Goal: Information Seeking & Learning: Learn about a topic

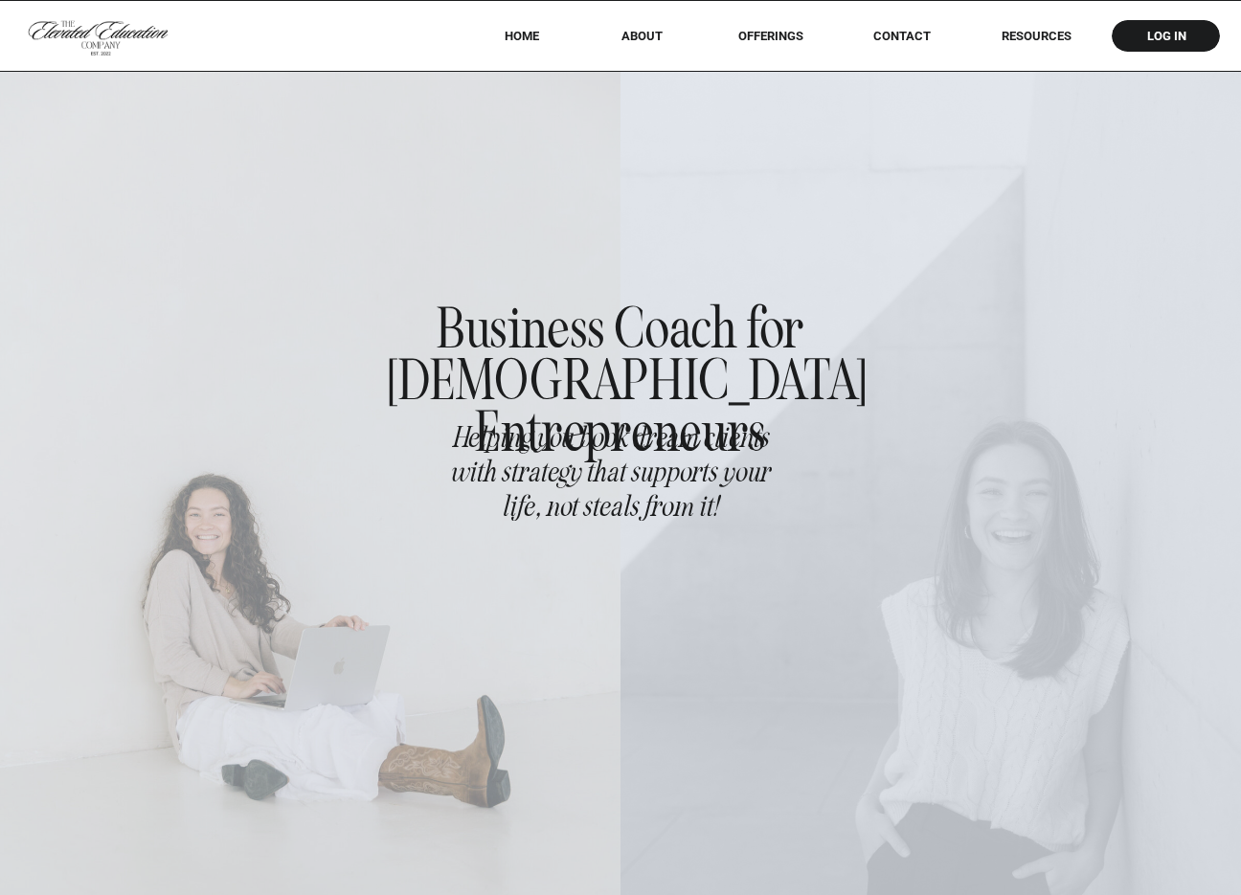
click at [1029, 26] on div at bounding box center [620, 35] width 1241 height 71
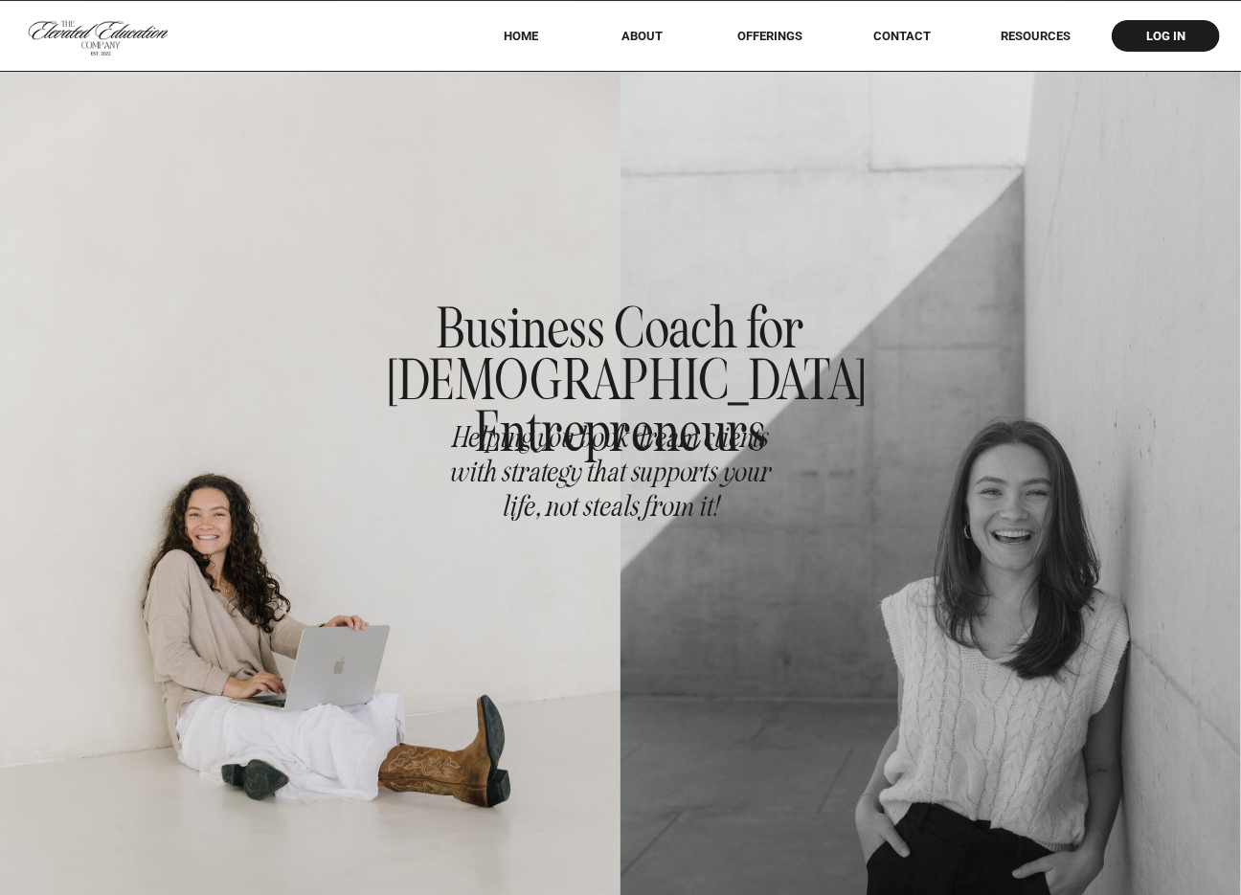
click at [1028, 33] on nav "RESOURCES" at bounding box center [1036, 36] width 123 height 14
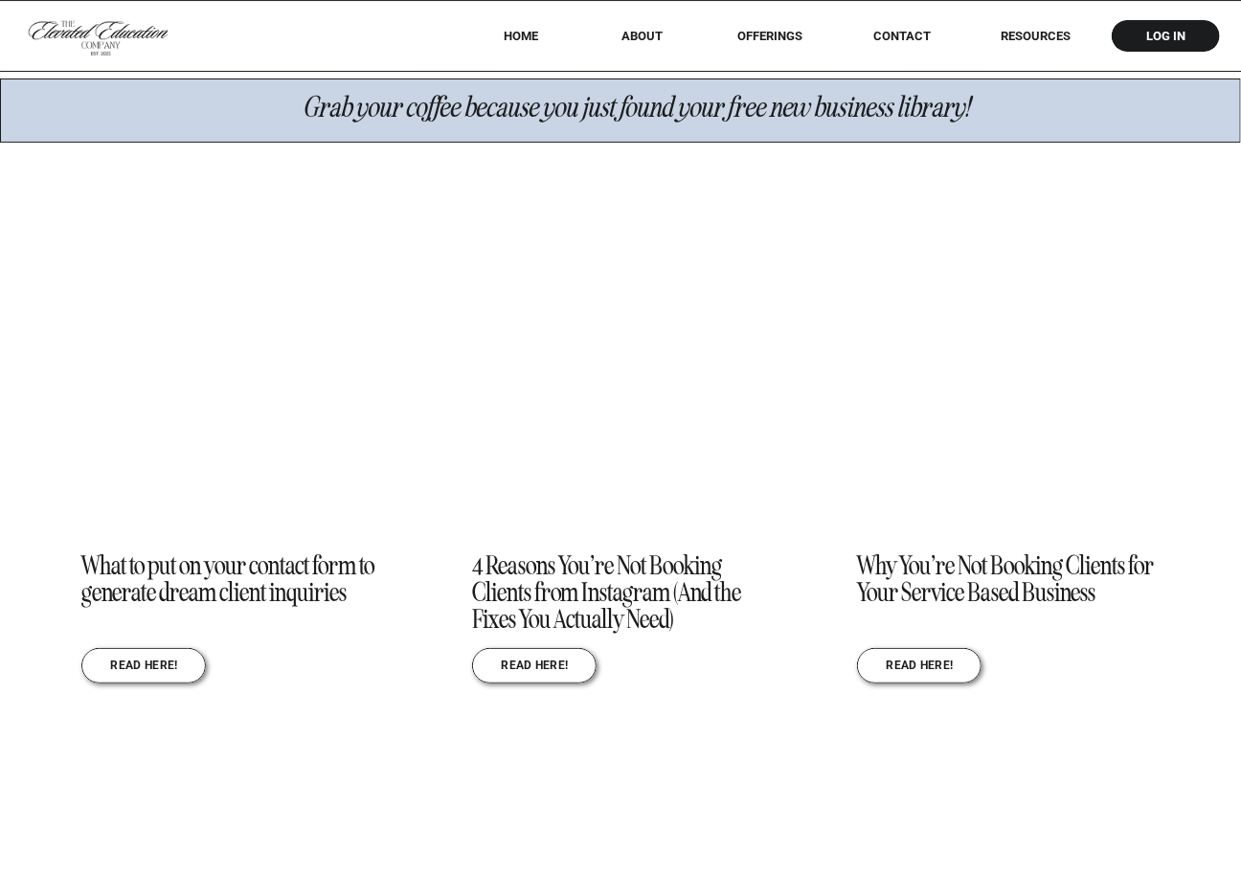
scroll to position [2030, 0]
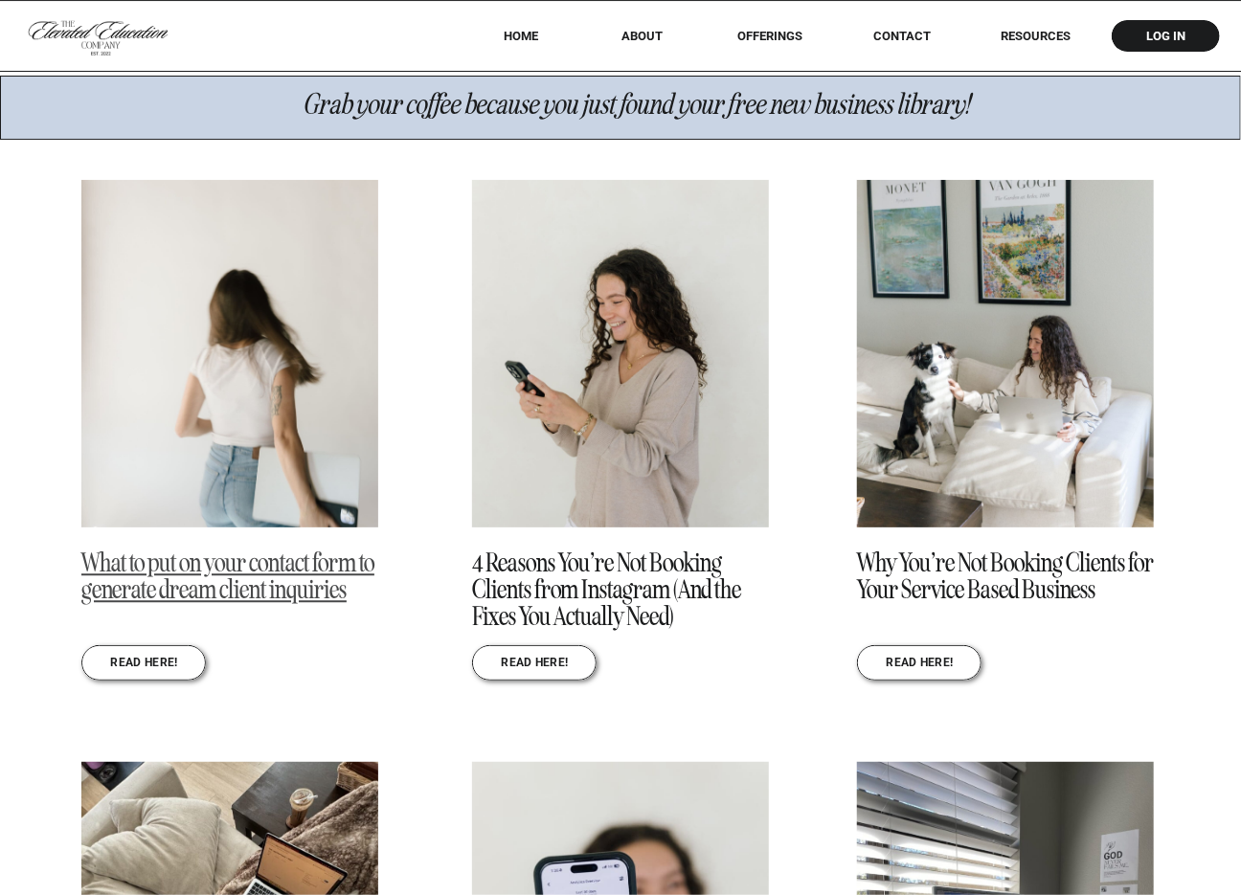
click at [272, 581] on link "What to put on your contact form to generate dream client inquiries" at bounding box center [227, 576] width 293 height 59
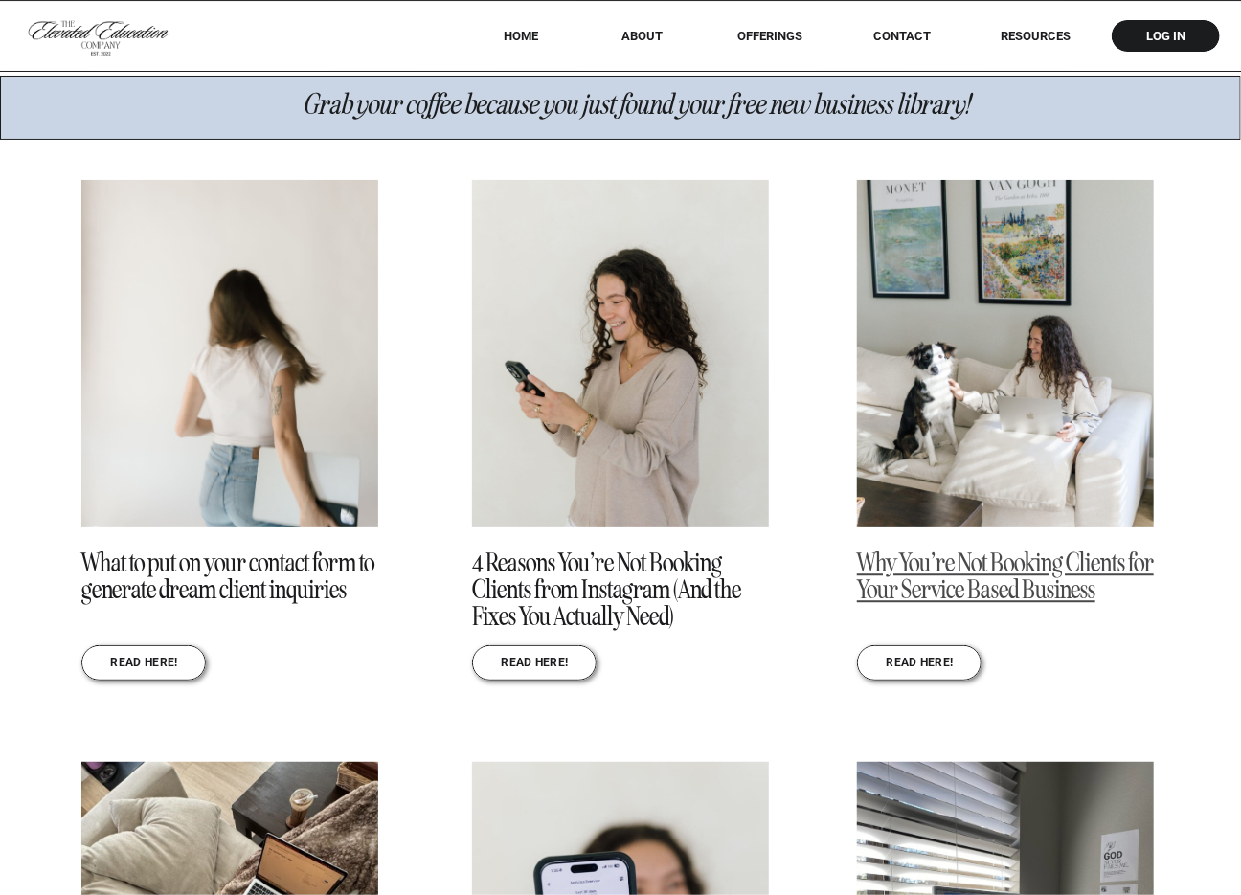
click at [939, 571] on link "Why You’re Not Booking Clients for Your Service Based Business" at bounding box center [1005, 576] width 297 height 59
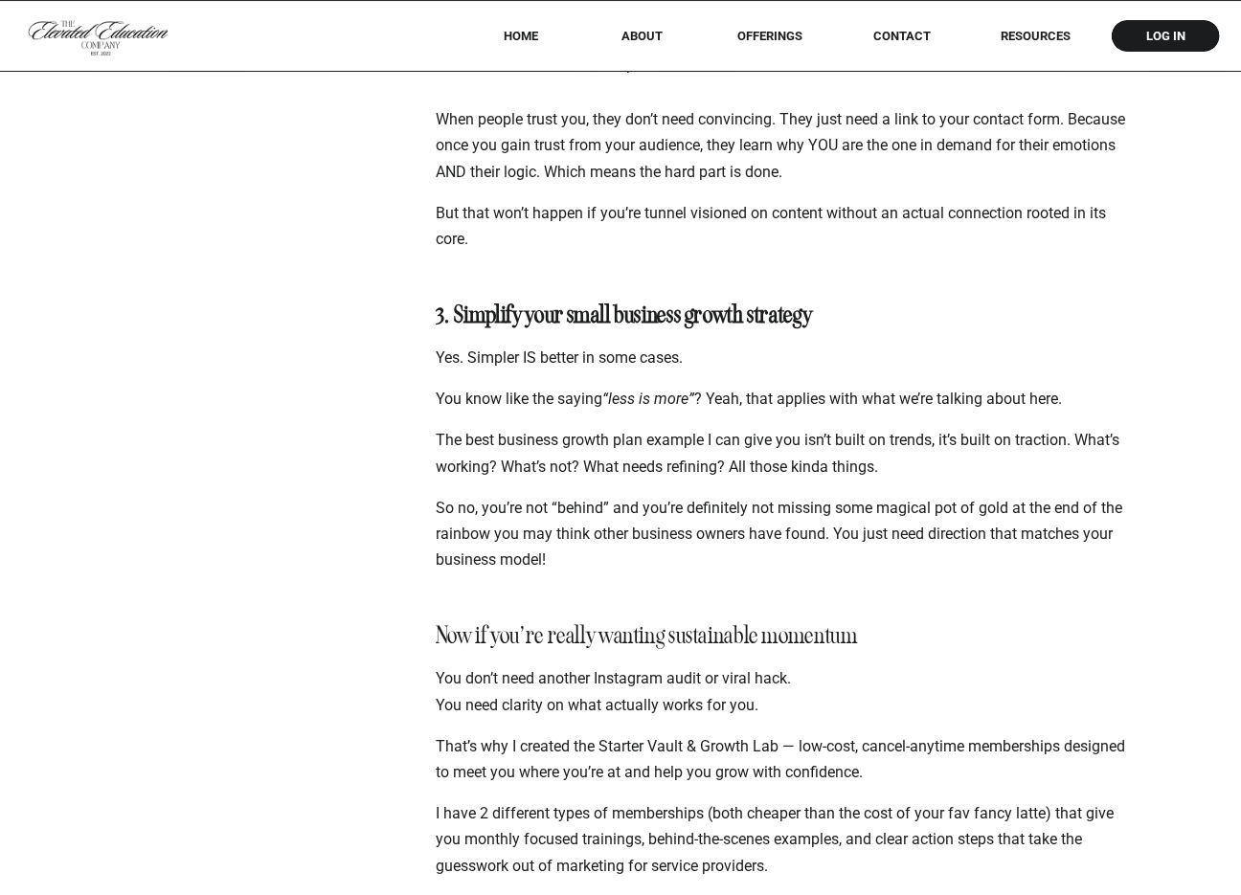
scroll to position [3475, 0]
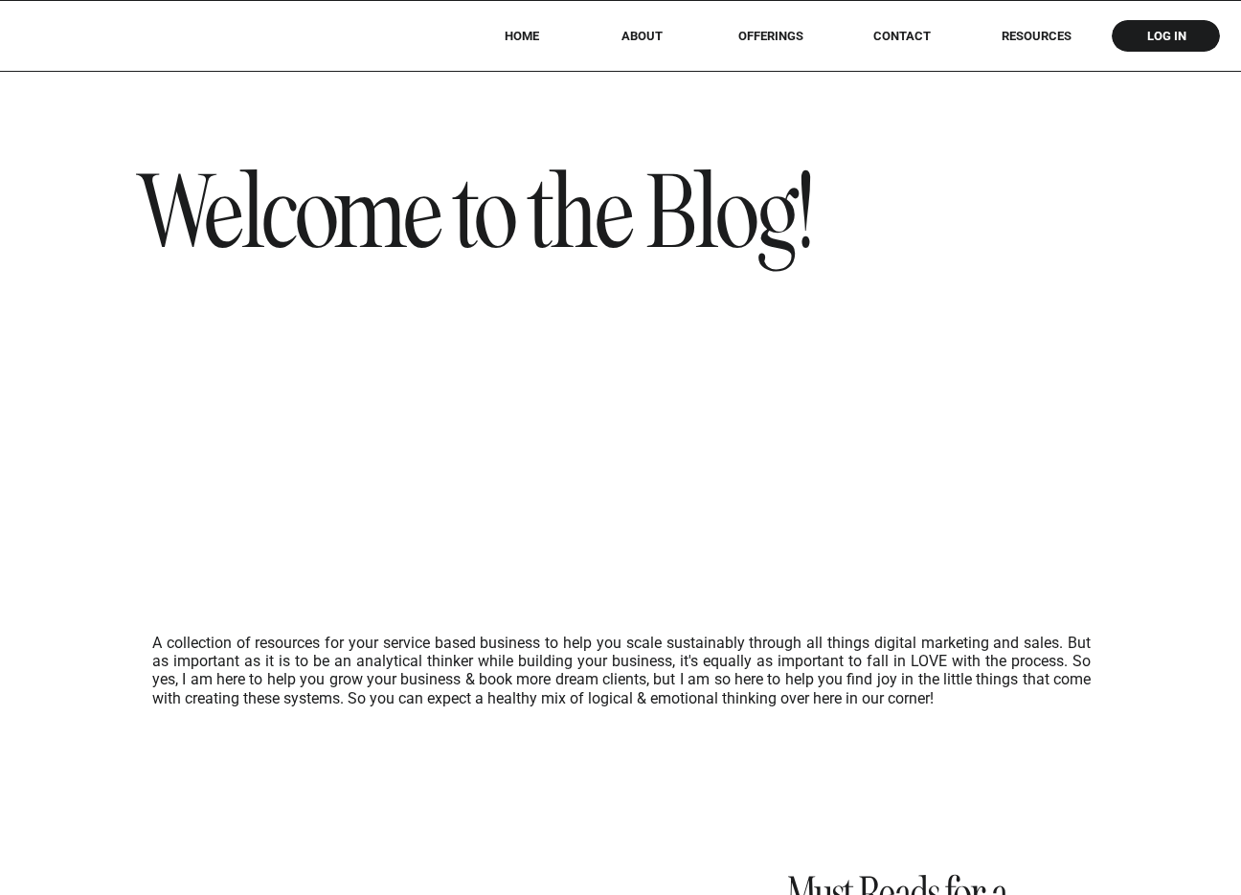
scroll to position [2030, 0]
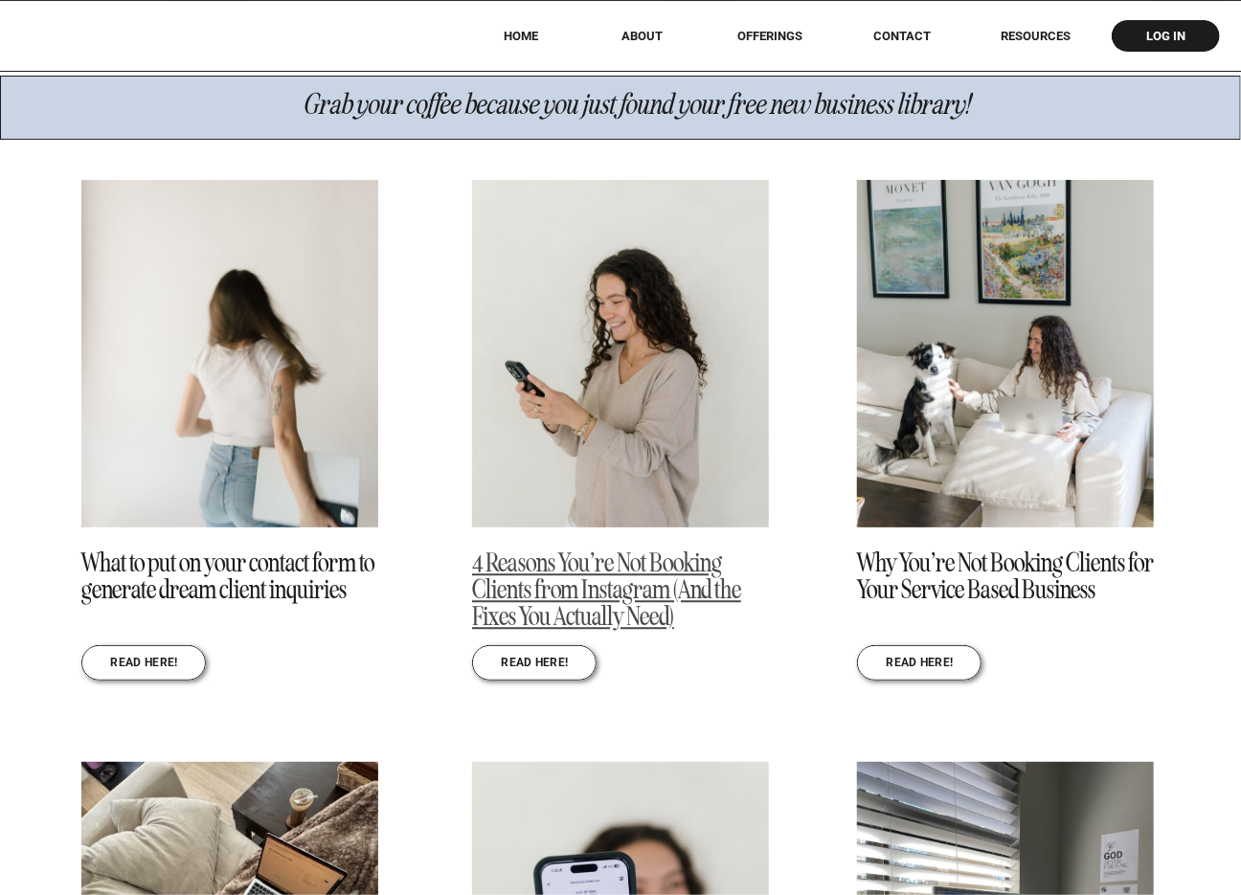
click at [651, 584] on link "4 Reasons You’re Not Booking Clients from Instagram (And the Fixes You Actually…" at bounding box center [606, 590] width 269 height 86
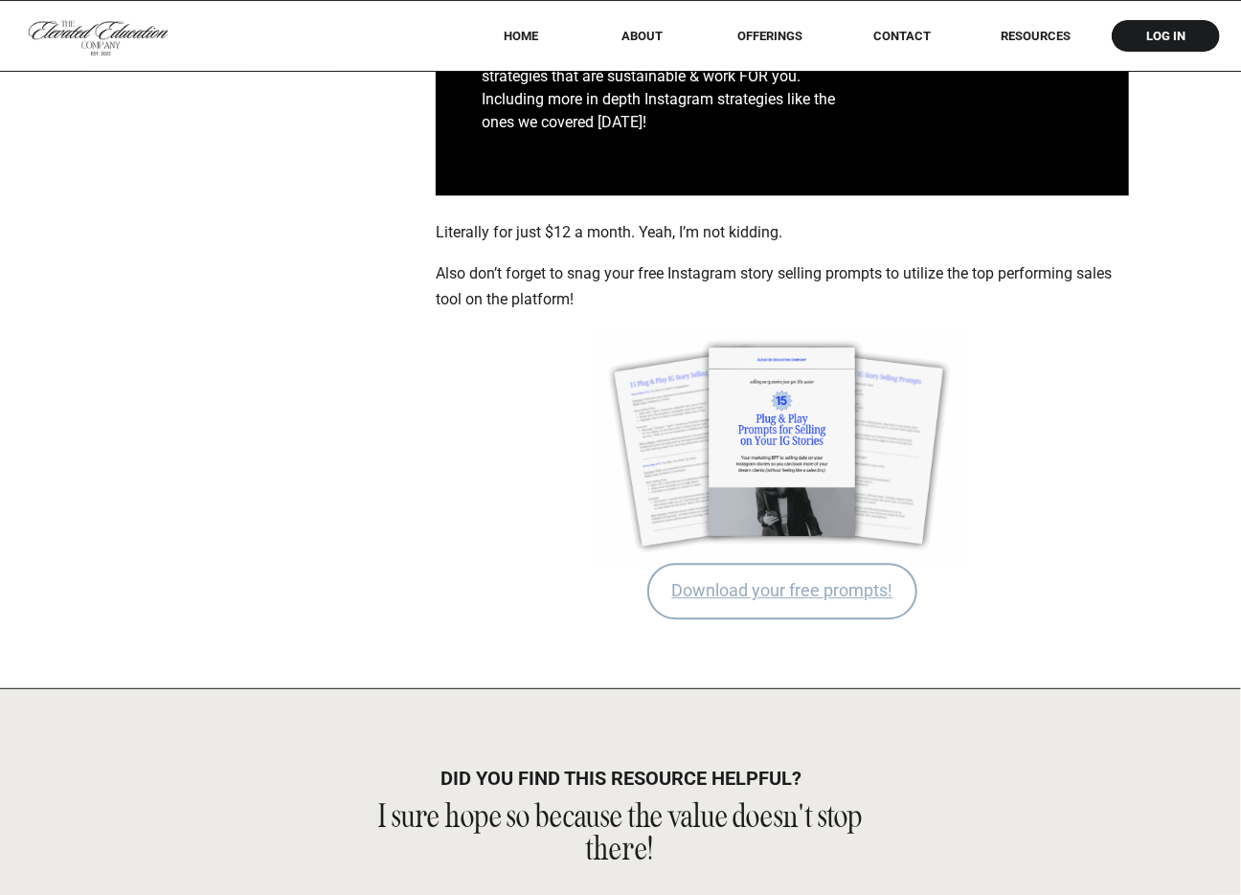
scroll to position [5625, 0]
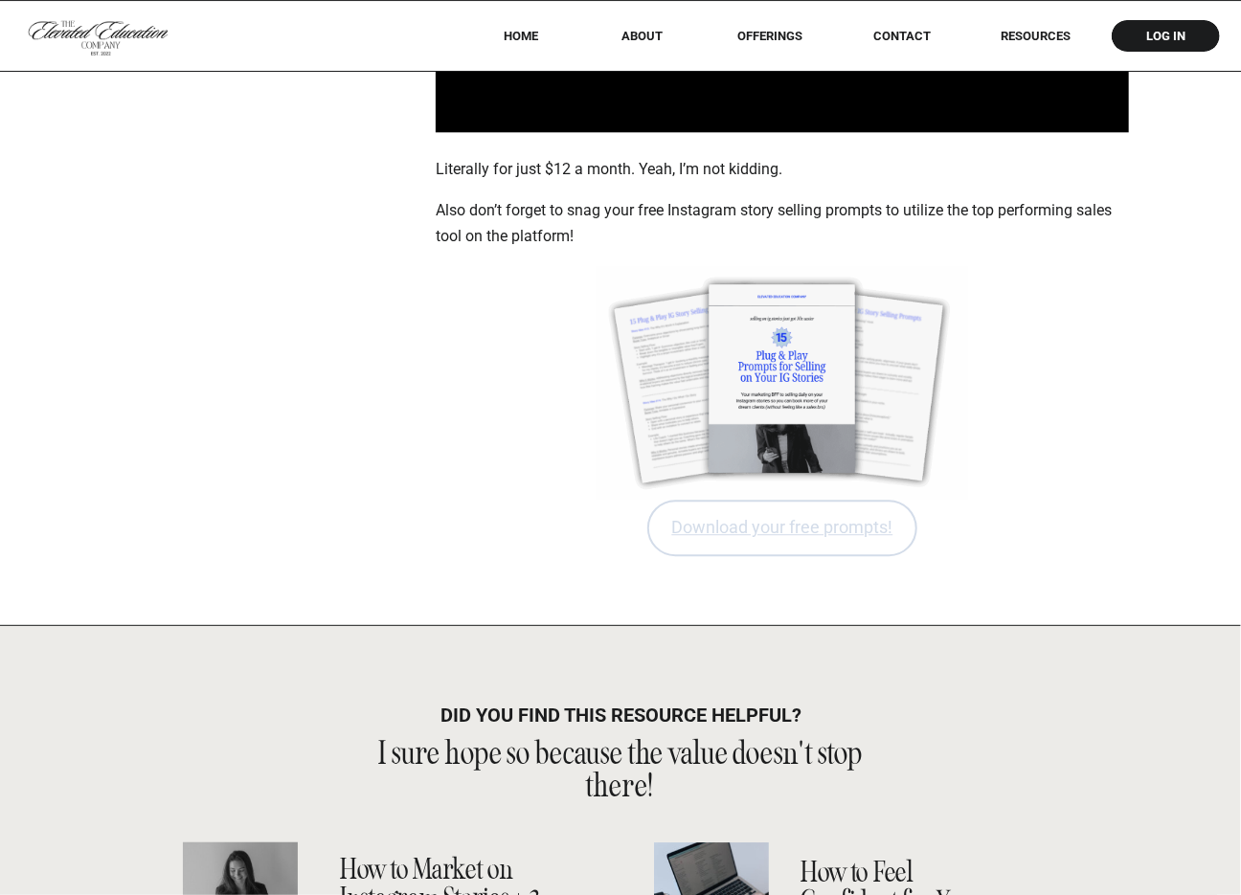
click at [863, 532] on link "Download your free prompts!" at bounding box center [782, 528] width 271 height 56
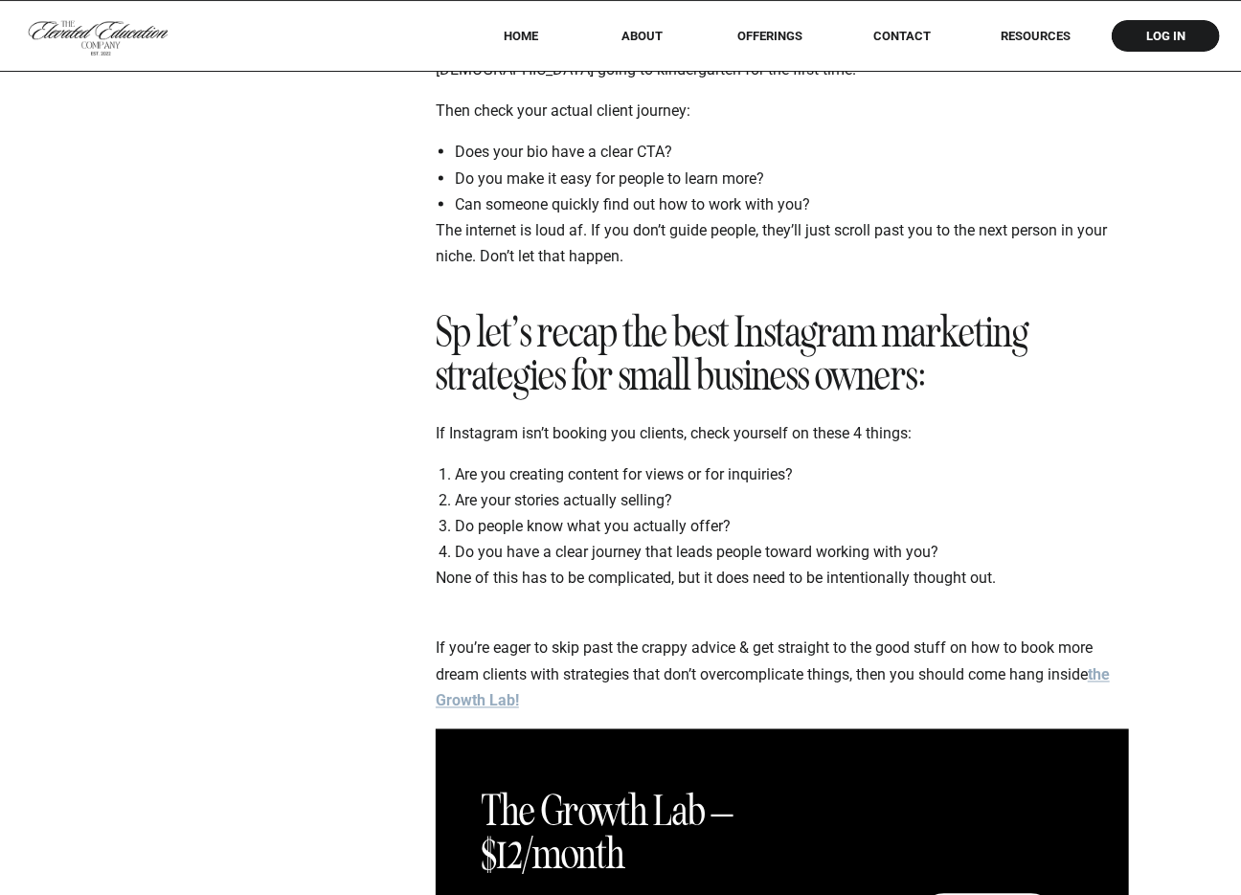
scroll to position [4920, 0]
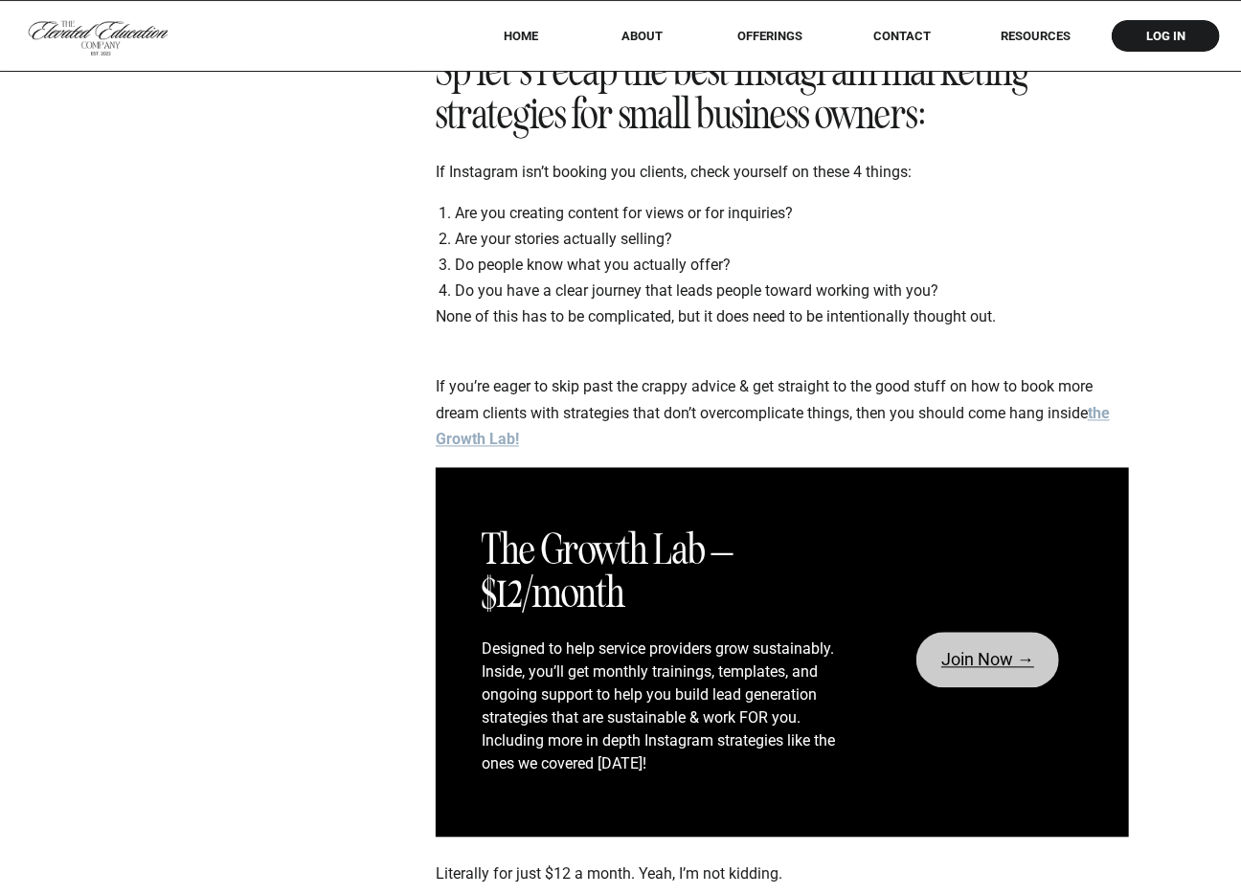
click at [981, 656] on link "Join Now →" at bounding box center [987, 661] width 143 height 56
click at [1006, 253] on li "Do people know what you actually offer?" at bounding box center [792, 266] width 674 height 26
drag, startPoint x: 310, startPoint y: 109, endPoint x: 516, endPoint y: 6, distance: 230.4
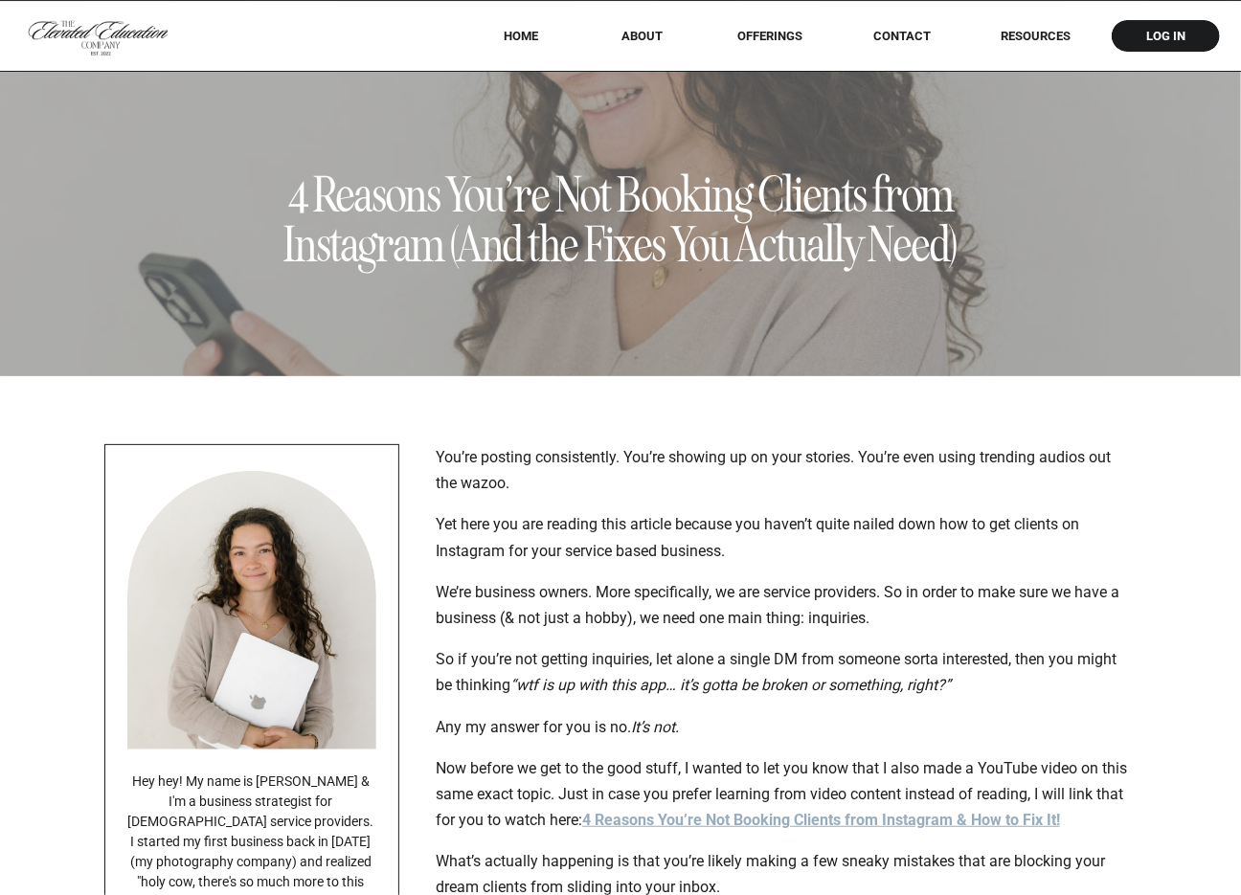
click at [664, 215] on h1 "4 Reasons You’re Not Booking Clients from Instagram (And the Fixes You Actually…" at bounding box center [620, 220] width 721 height 100
